Goal: Task Accomplishment & Management: Use online tool/utility

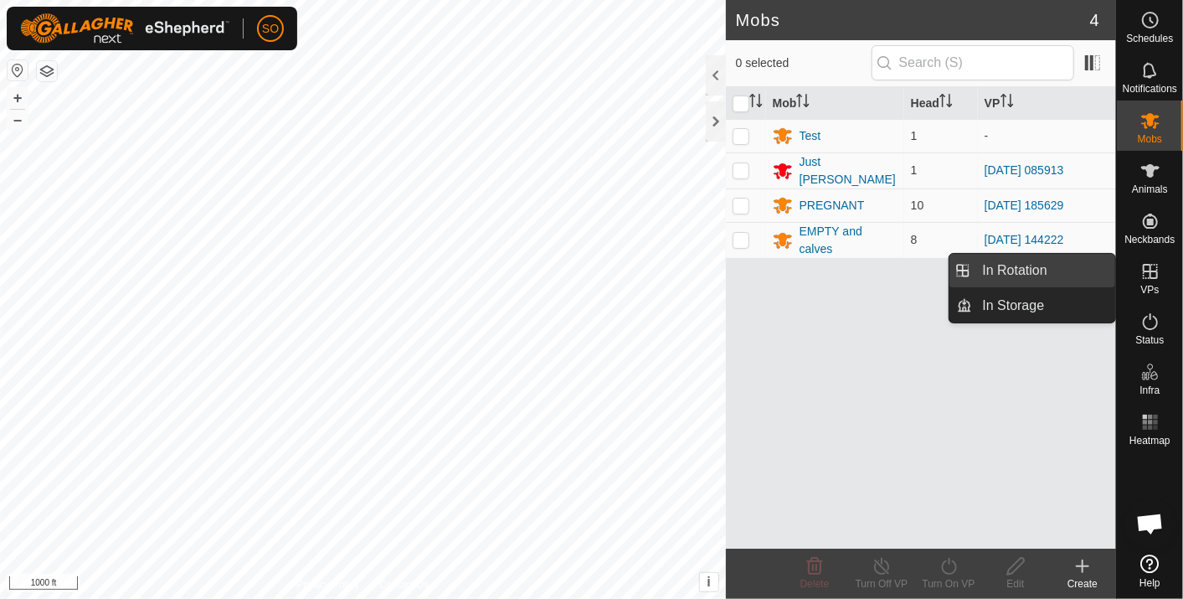
drag, startPoint x: 1050, startPoint y: 266, endPoint x: 973, endPoint y: 253, distance: 78.2
click at [1049, 266] on link "In Rotation" at bounding box center [1044, 271] width 143 height 34
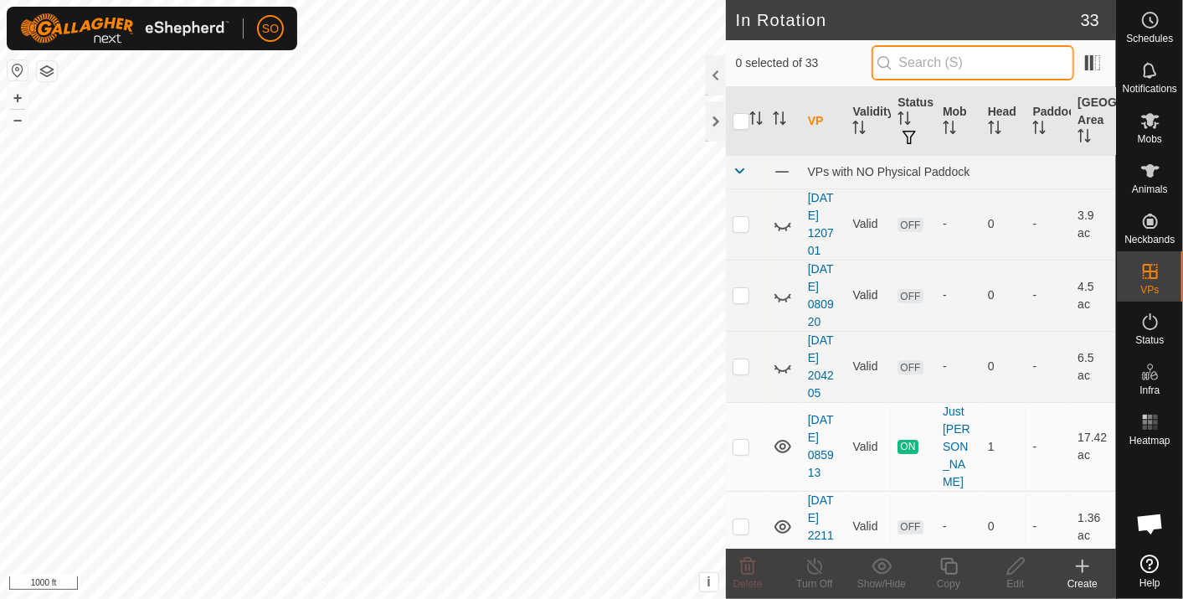
click at [928, 61] on input "text" at bounding box center [973, 62] width 203 height 35
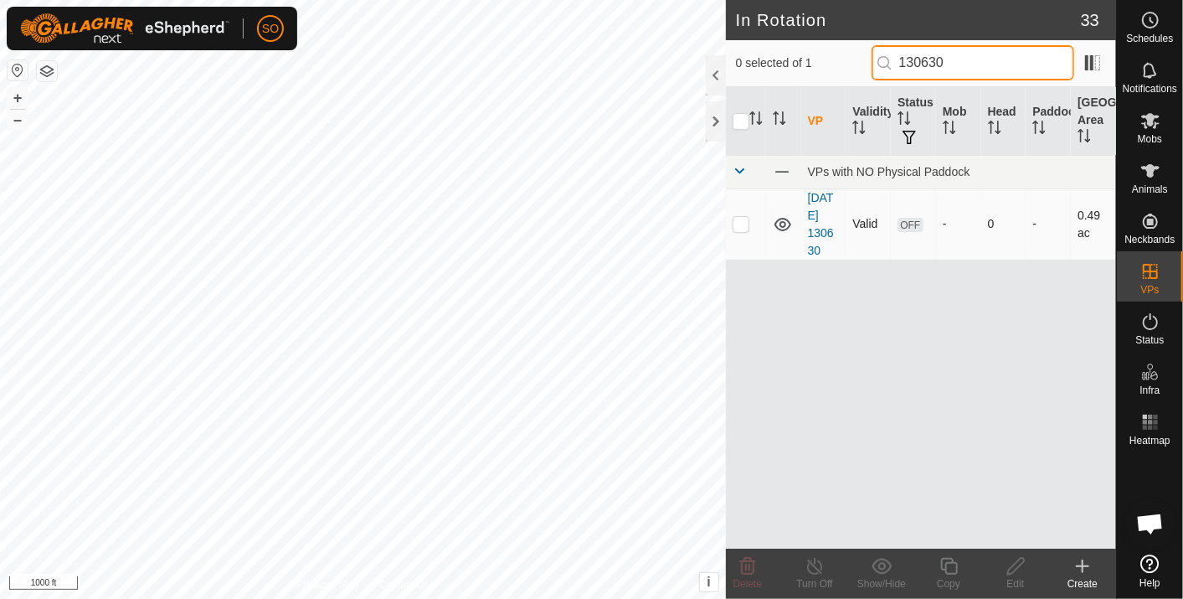
type input "130630"
click at [782, 219] on icon at bounding box center [783, 224] width 17 height 13
click at [778, 221] on icon at bounding box center [783, 224] width 20 height 20
click at [13, 95] on button "+" at bounding box center [18, 98] width 20 height 20
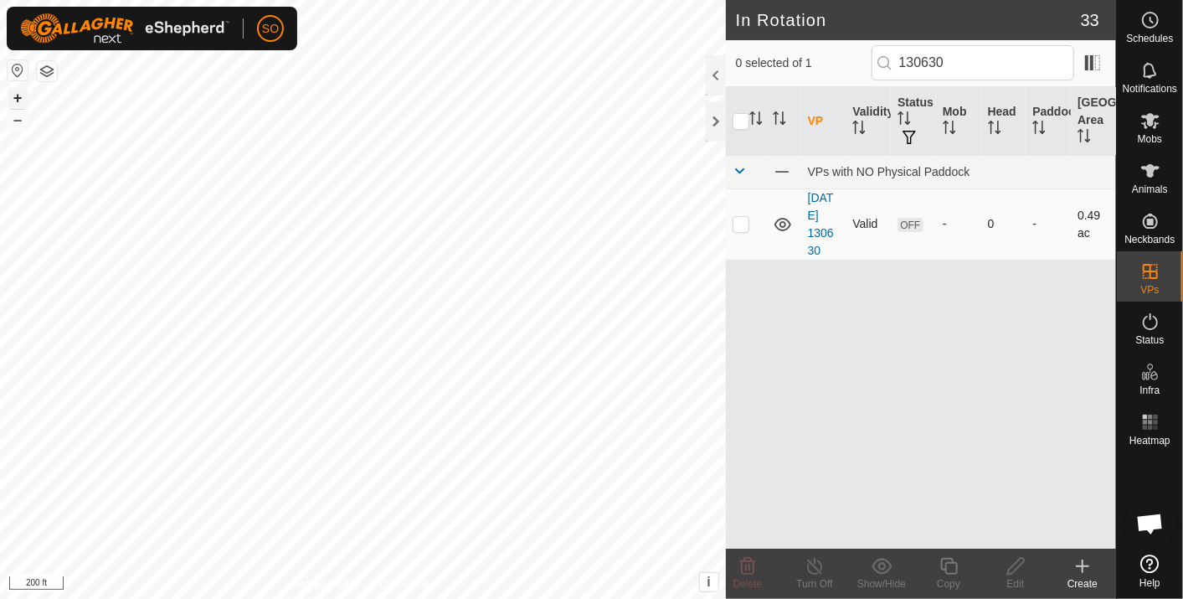
click at [13, 95] on button "+" at bounding box center [18, 98] width 20 height 20
checkbox input "true"
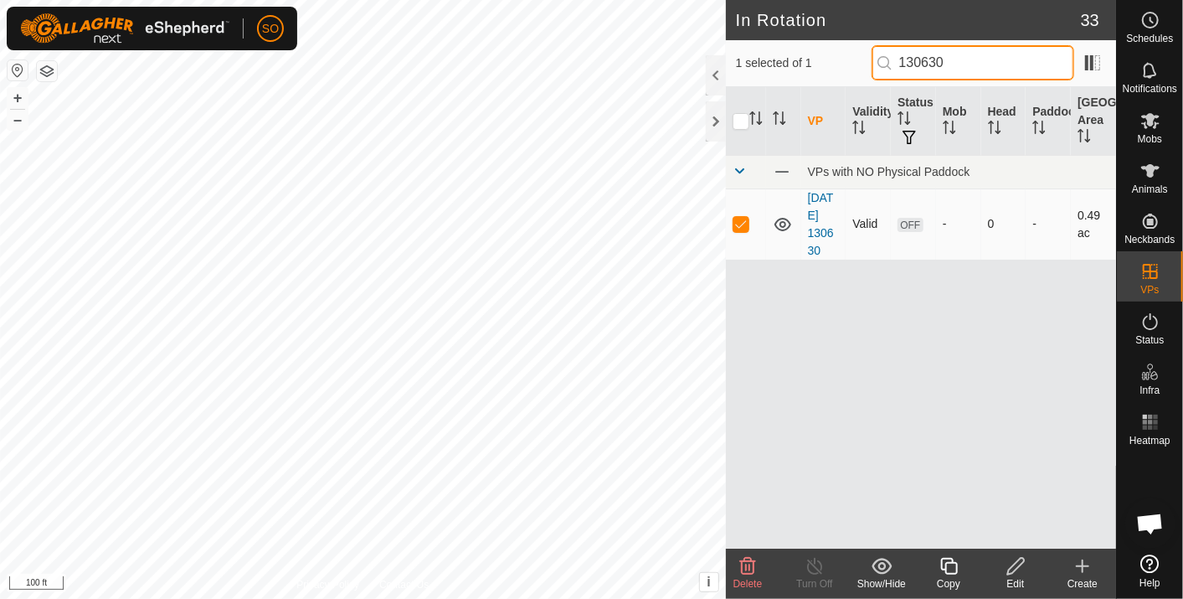
click at [968, 61] on input "130630" at bounding box center [973, 62] width 203 height 35
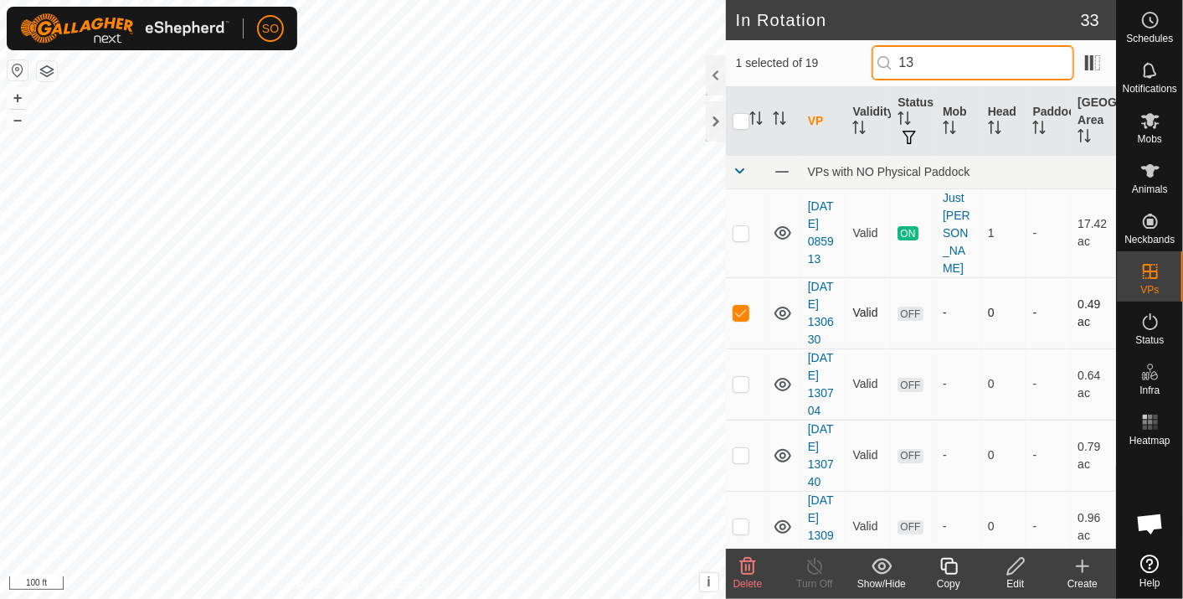
type input "1"
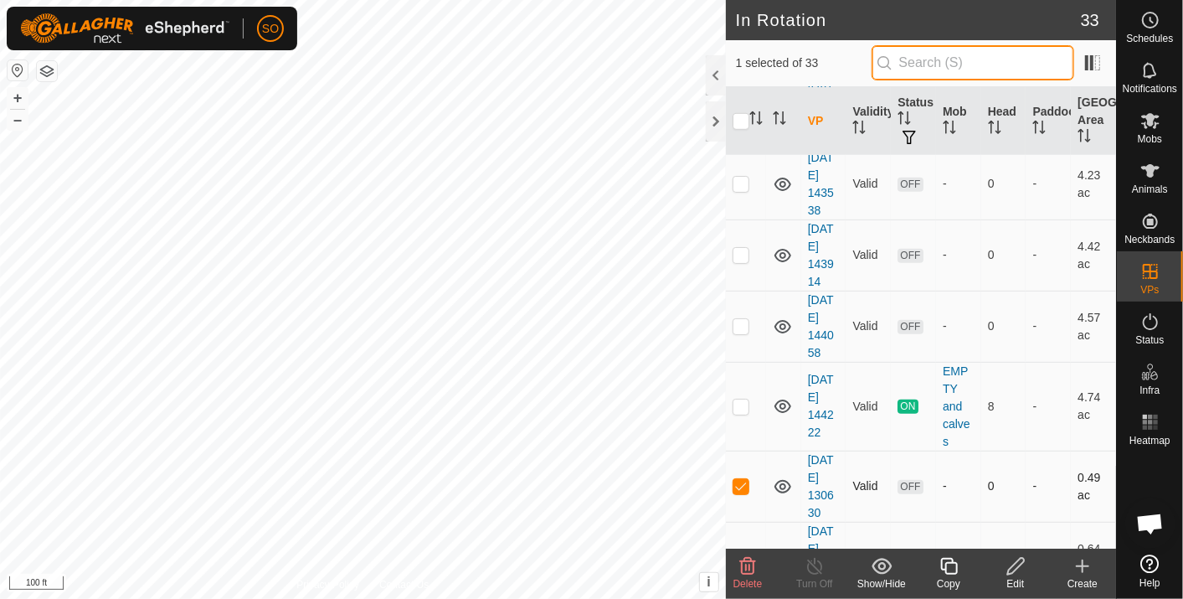
scroll to position [699, 0]
click at [740, 478] on p-checkbox at bounding box center [741, 484] width 17 height 13
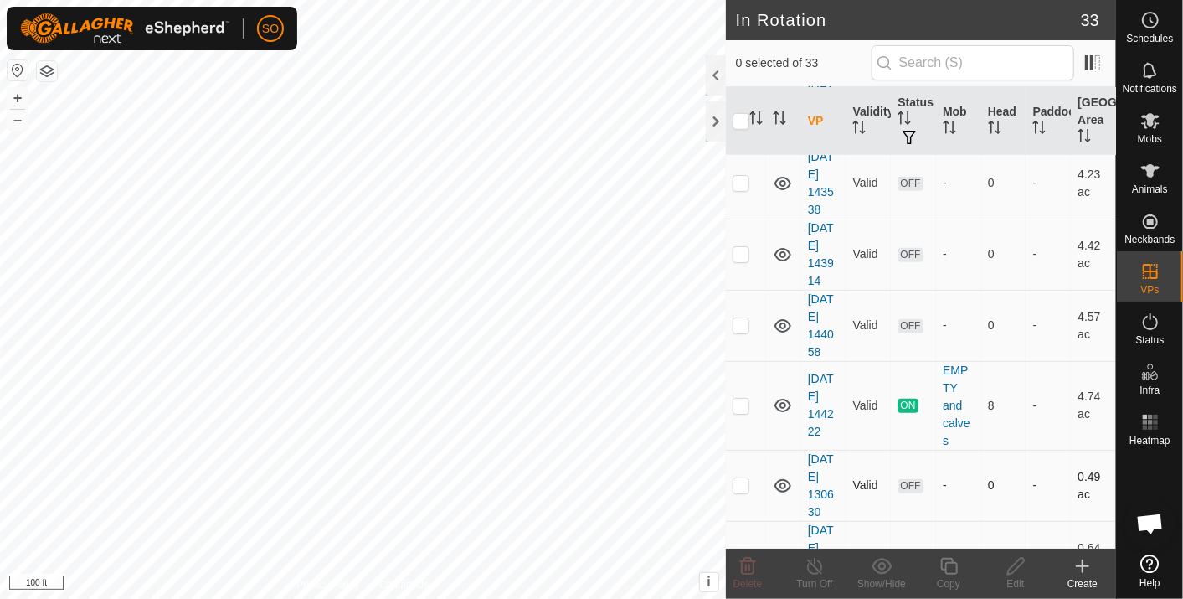
click at [744, 478] on p-checkbox at bounding box center [741, 484] width 17 height 13
checkbox input "false"
click at [1151, 119] on icon at bounding box center [1151, 121] width 18 height 16
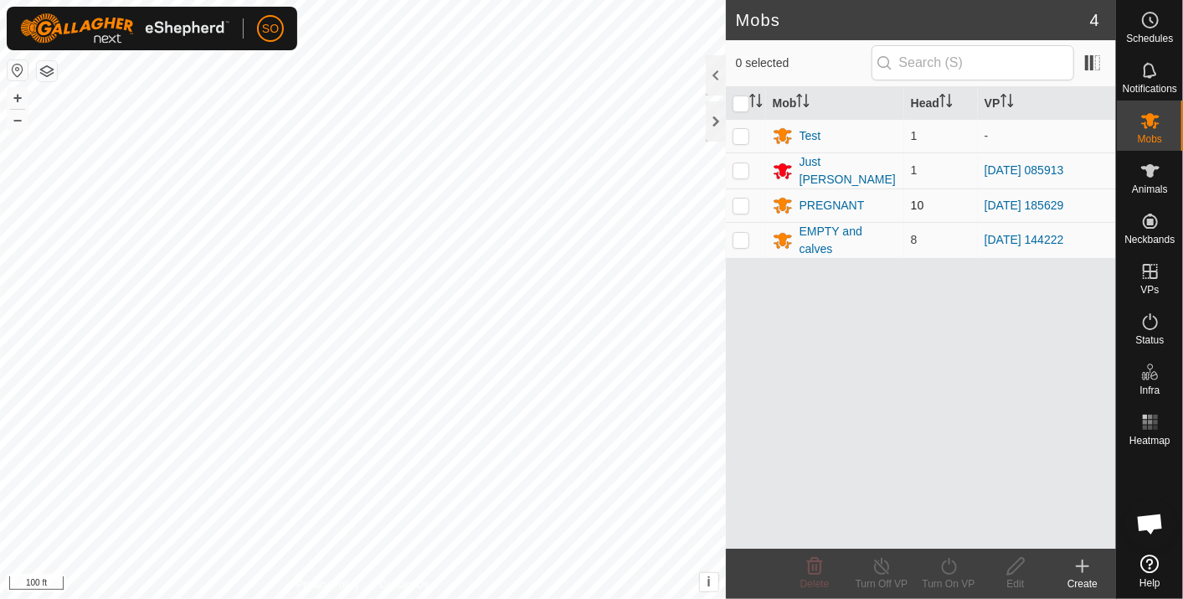
click at [741, 201] on p-checkbox at bounding box center [741, 204] width 17 height 13
checkbox input "true"
click at [952, 563] on icon at bounding box center [949, 566] width 21 height 20
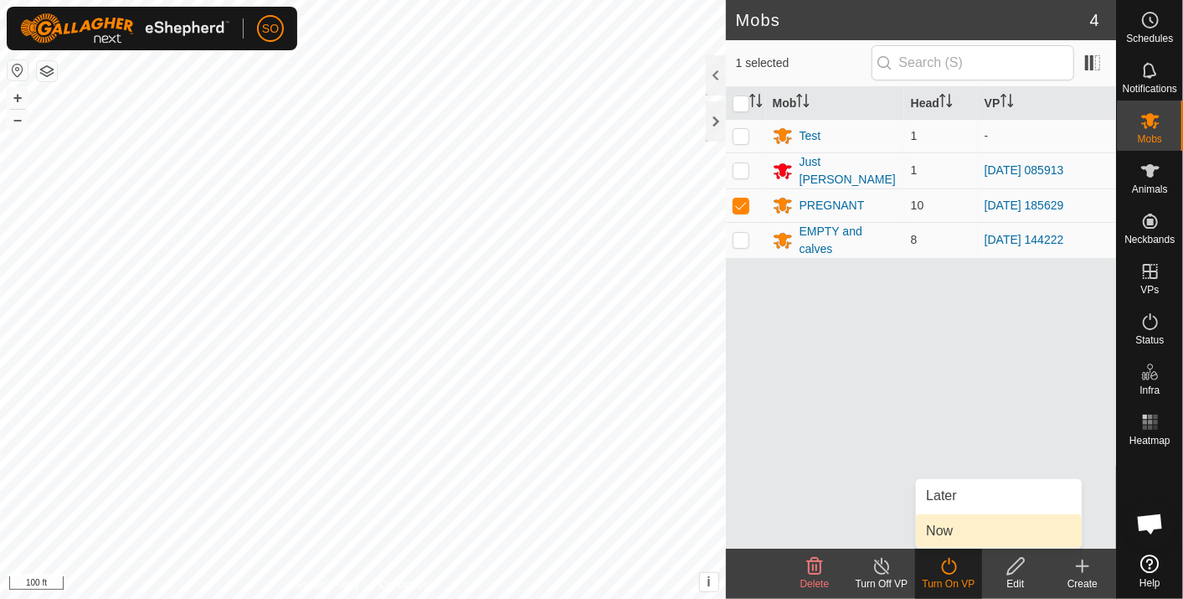
click at [947, 526] on link "Now" at bounding box center [999, 531] width 166 height 34
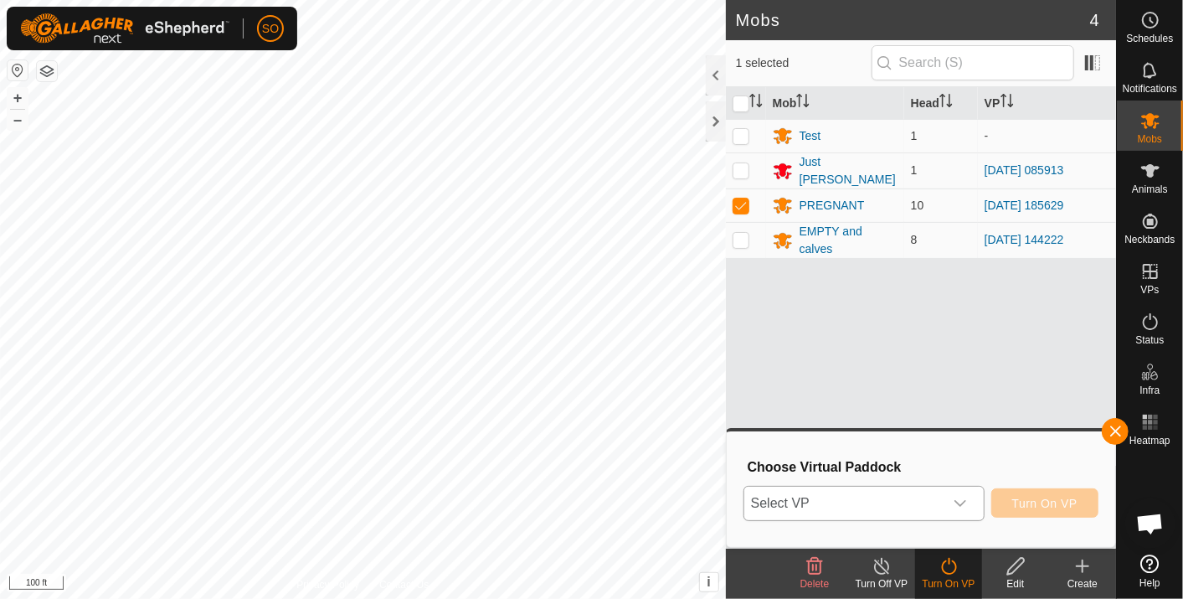
click at [964, 500] on icon "dropdown trigger" at bounding box center [960, 503] width 13 height 13
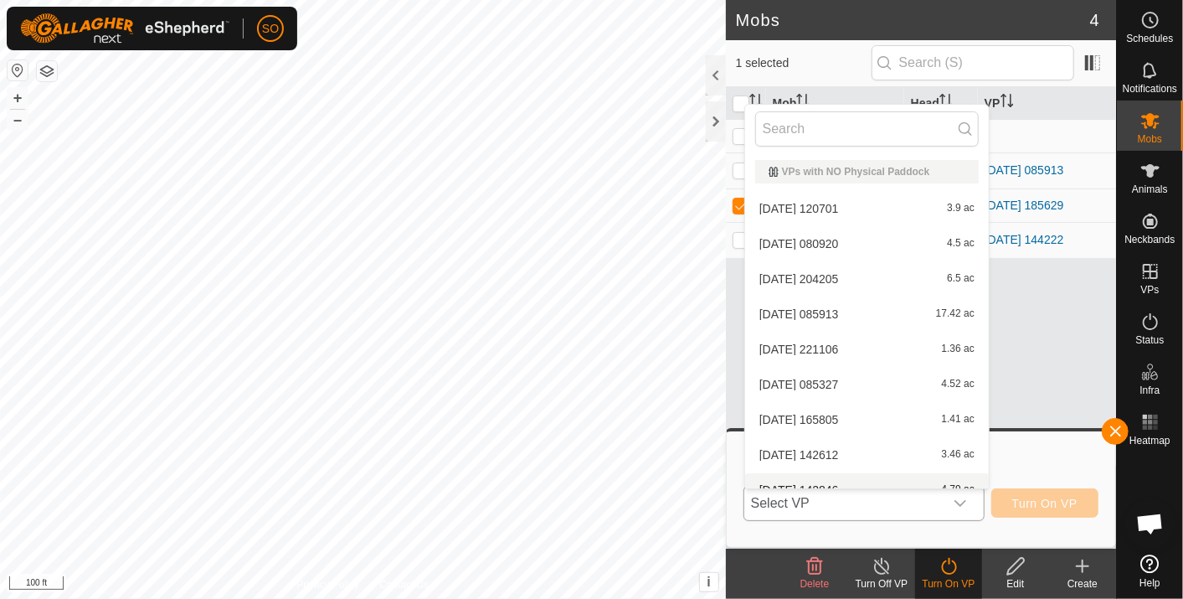
scroll to position [18, 0]
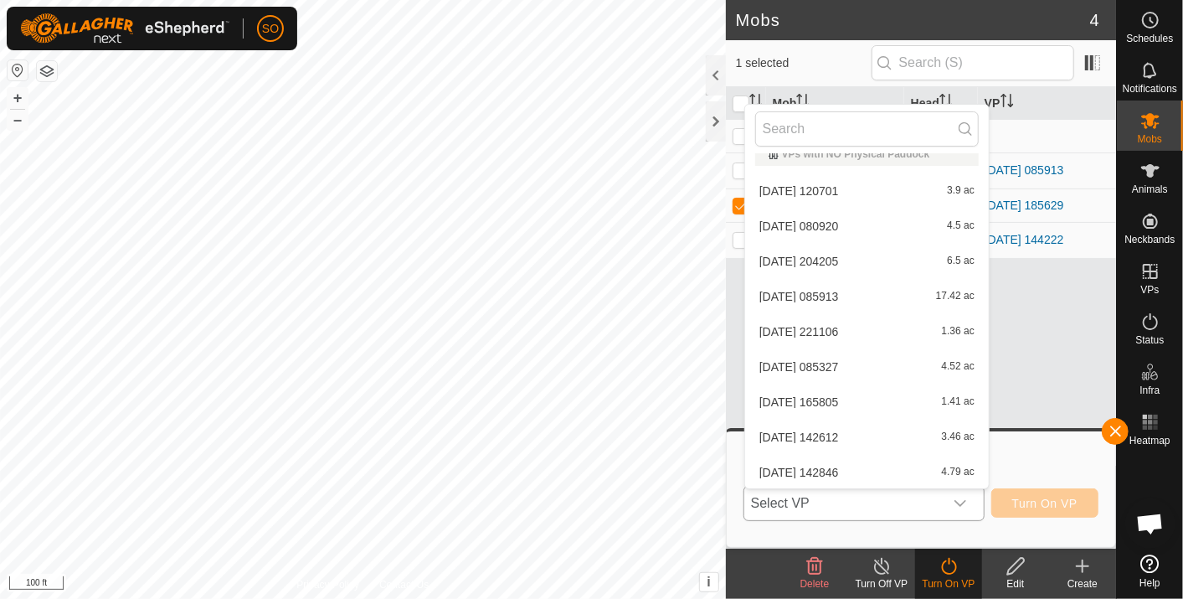
click at [889, 413] on li "[DATE] 165805 1.41 ac" at bounding box center [867, 402] width 244 height 34
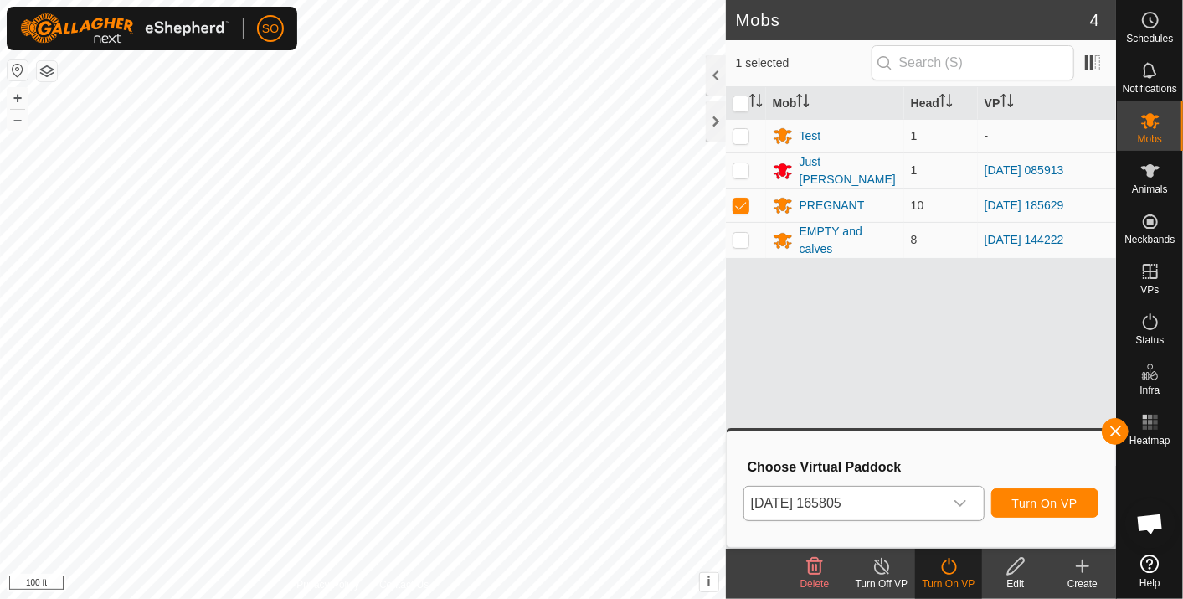
click at [889, 413] on div "Mob Head VP Test 1 - Just [PERSON_NAME] 1 [DATE] 085913 PREGNANT 10 [DATE] 1856…" at bounding box center [921, 317] width 390 height 461
click at [964, 500] on icon "dropdown trigger" at bounding box center [960, 503] width 13 height 13
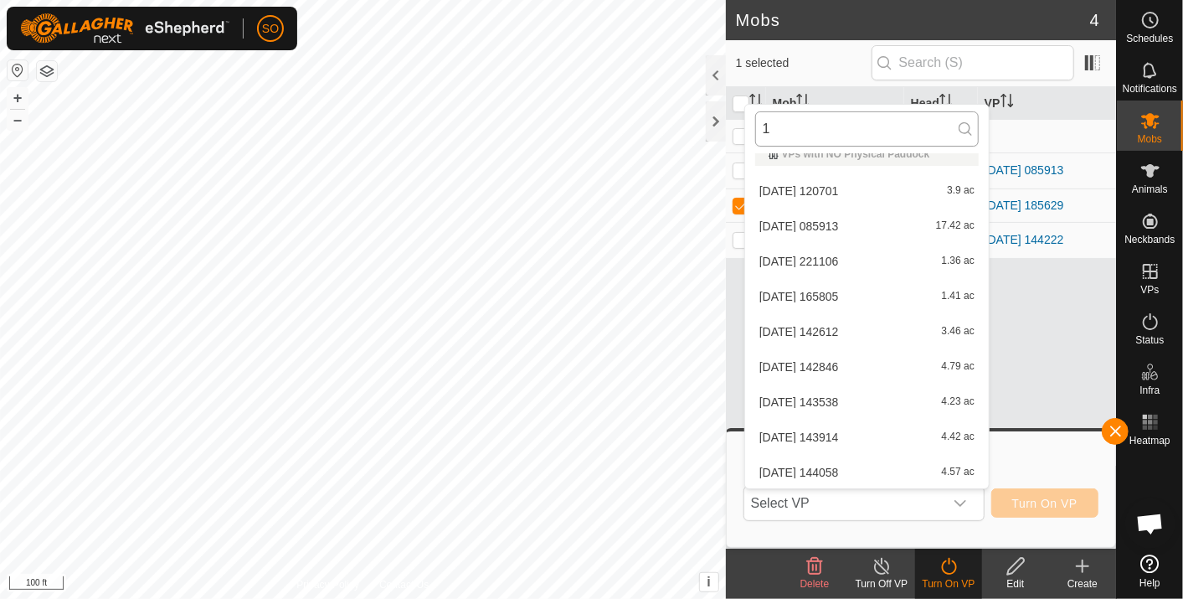
scroll to position [0, 0]
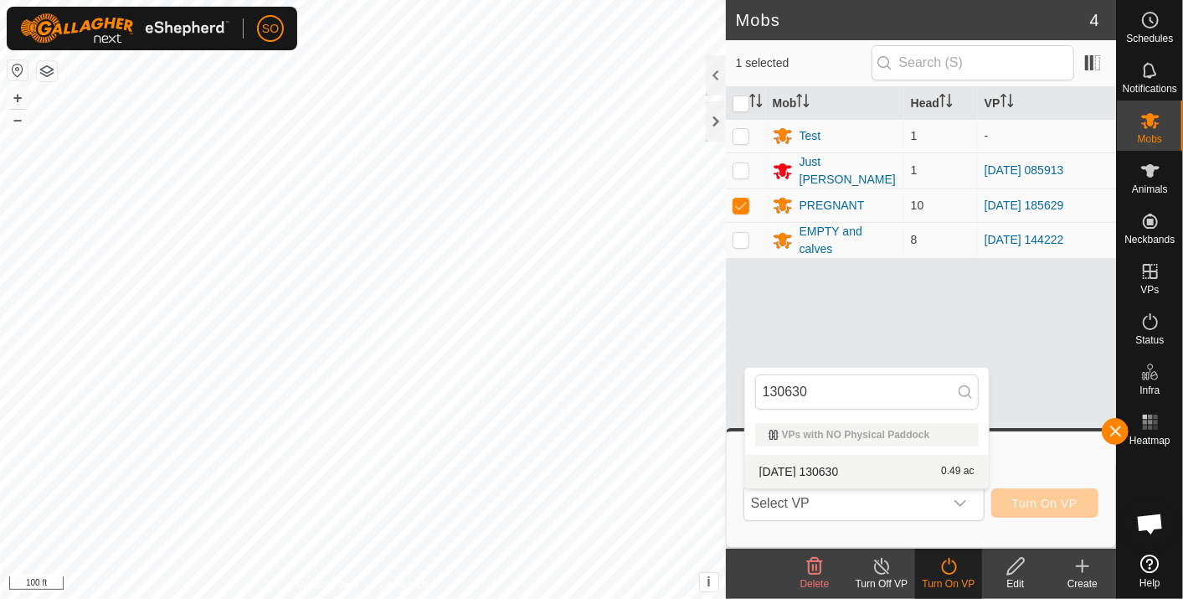
type input "130630"
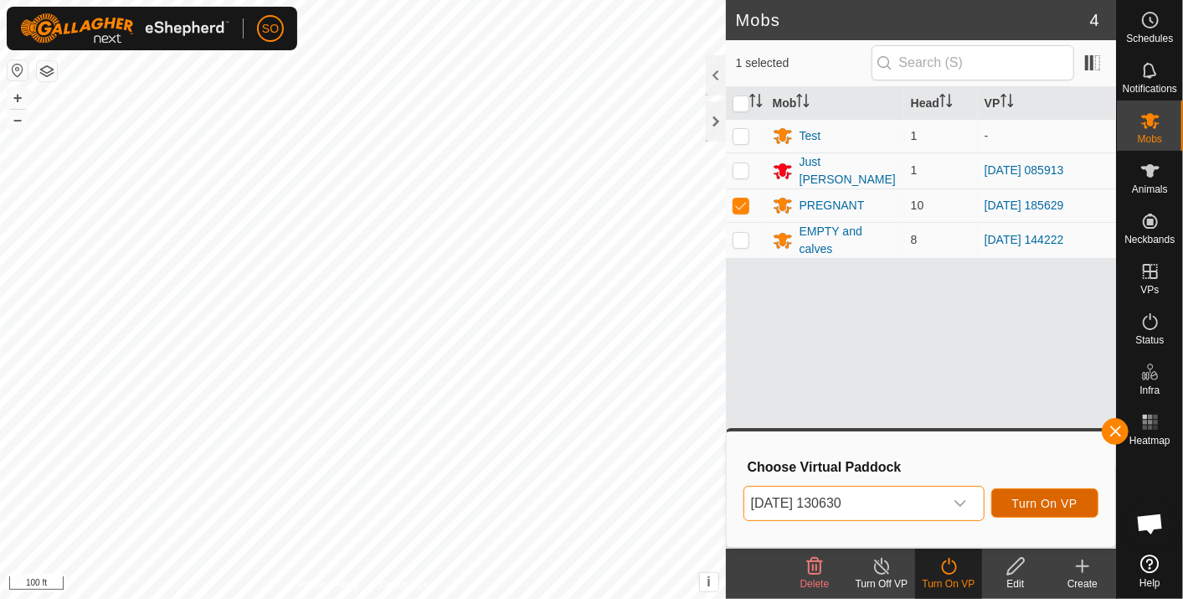
click at [1046, 498] on span "Turn On VP" at bounding box center [1045, 503] width 65 height 13
